Goal: Find specific page/section: Find specific page/section

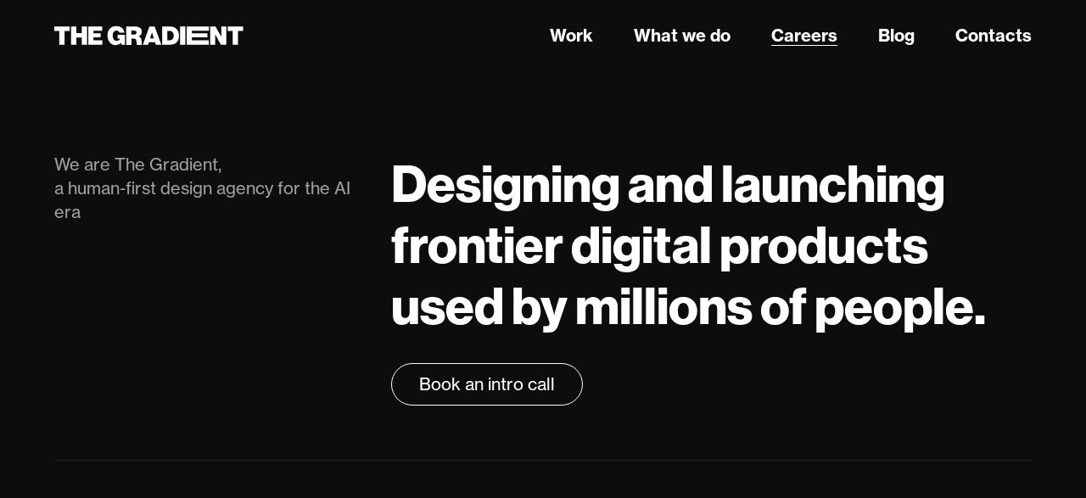
click at [810, 43] on link "Careers" at bounding box center [804, 35] width 66 height 25
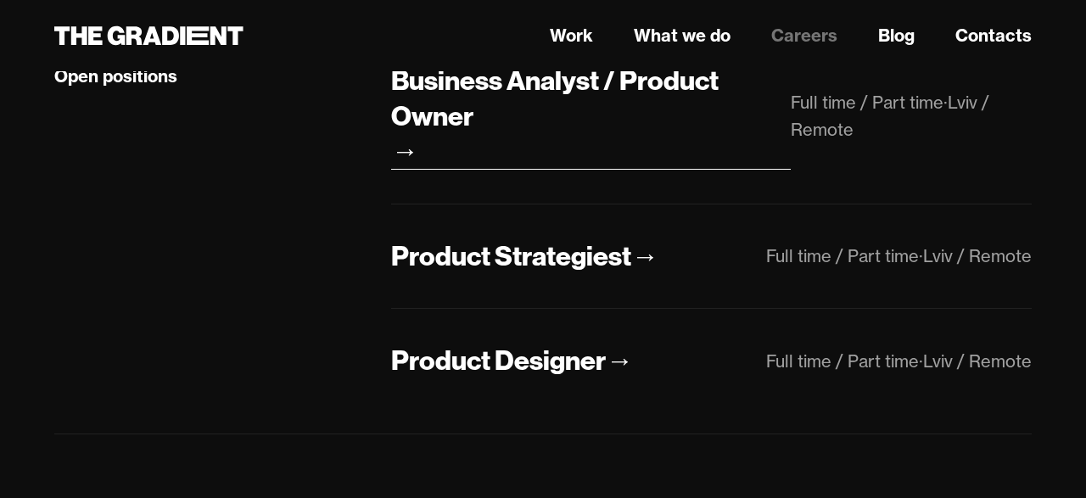
scroll to position [579, 0]
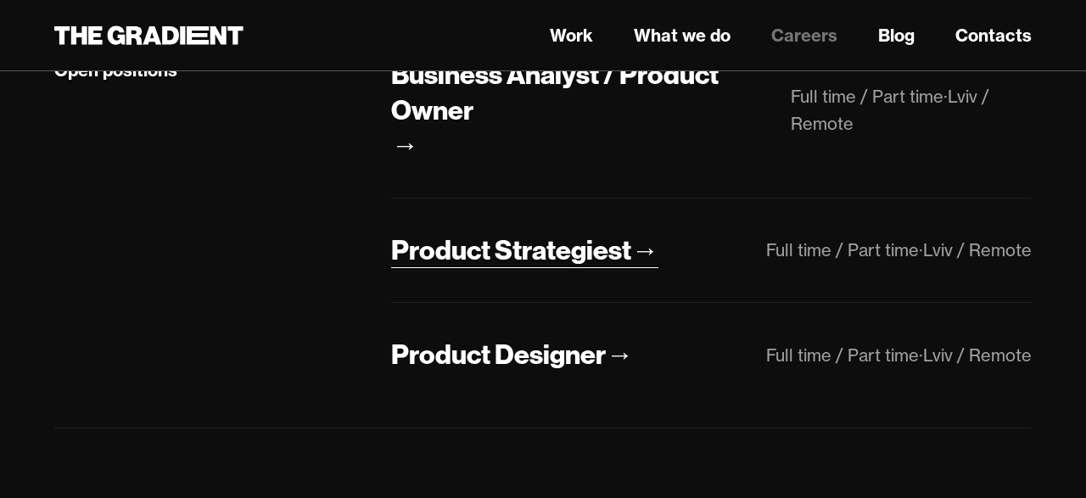
click at [461, 249] on div "Product Strategiest" at bounding box center [511, 250] width 240 height 36
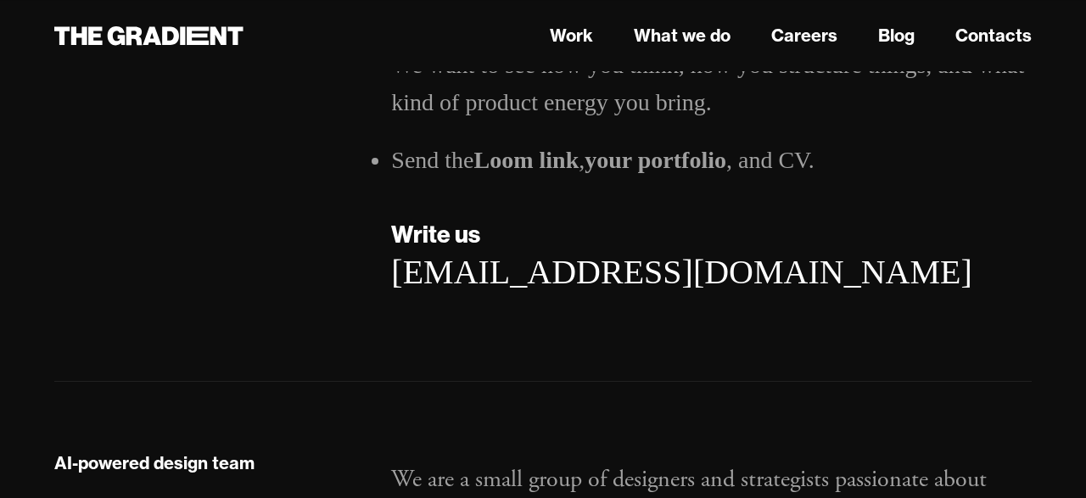
scroll to position [3968, 0]
